Goal: Book appointment/travel/reservation

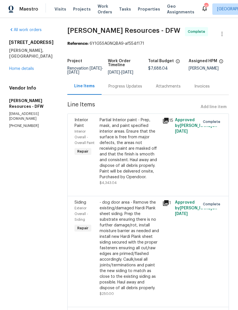
click at [24, 67] on link "Home details" at bounding box center [21, 69] width 25 height 4
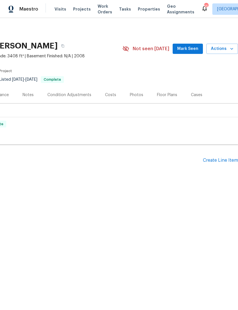
scroll to position [0, 84]
click at [57, 9] on span "Visits" at bounding box center [60, 9] width 12 height 6
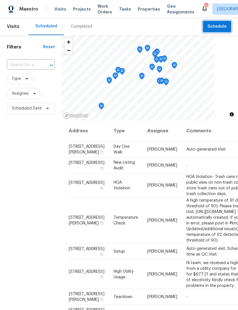
click at [220, 30] on span "Schedule" at bounding box center [216, 26] width 19 height 7
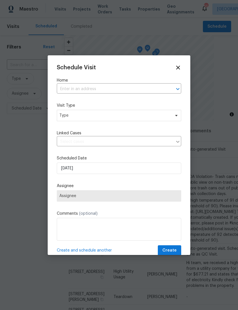
click at [128, 91] on input "text" at bounding box center [111, 89] width 108 height 9
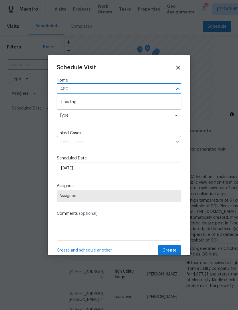
type input "480 l"
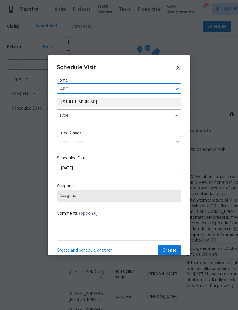
click at [110, 103] on li "480 Lake Erie Dr, Princeton, TX 75407" at bounding box center [119, 101] width 124 height 9
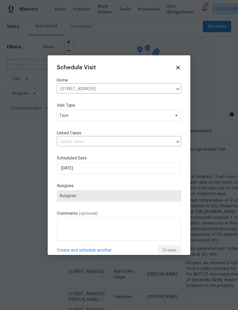
click at [110, 103] on label "Visit Type" at bounding box center [119, 106] width 124 height 6
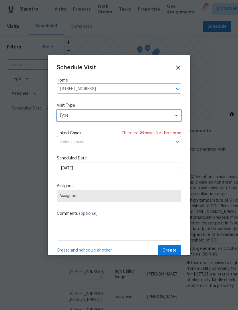
click at [137, 116] on span "Type" at bounding box center [114, 116] width 111 height 6
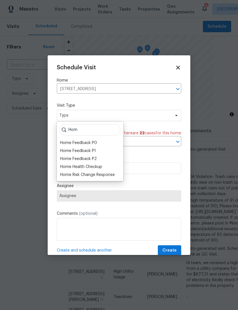
type input "Hom"
click at [86, 167] on div "Home Health Checkup" at bounding box center [81, 167] width 42 height 6
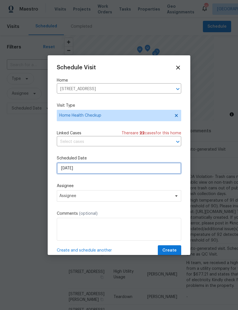
click at [104, 173] on input "8/20/2025" at bounding box center [119, 167] width 124 height 11
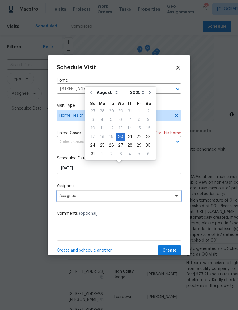
click at [142, 193] on span "Assignee" at bounding box center [119, 195] width 124 height 11
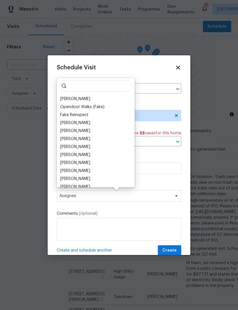
click at [83, 98] on div "[PERSON_NAME]" at bounding box center [75, 99] width 30 height 6
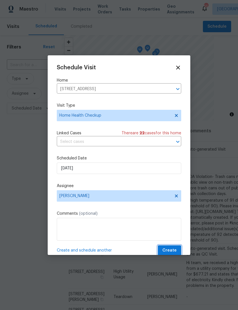
click at [176, 253] on span "Create" at bounding box center [169, 250] width 14 height 7
